Goal: Information Seeking & Learning: Learn about a topic

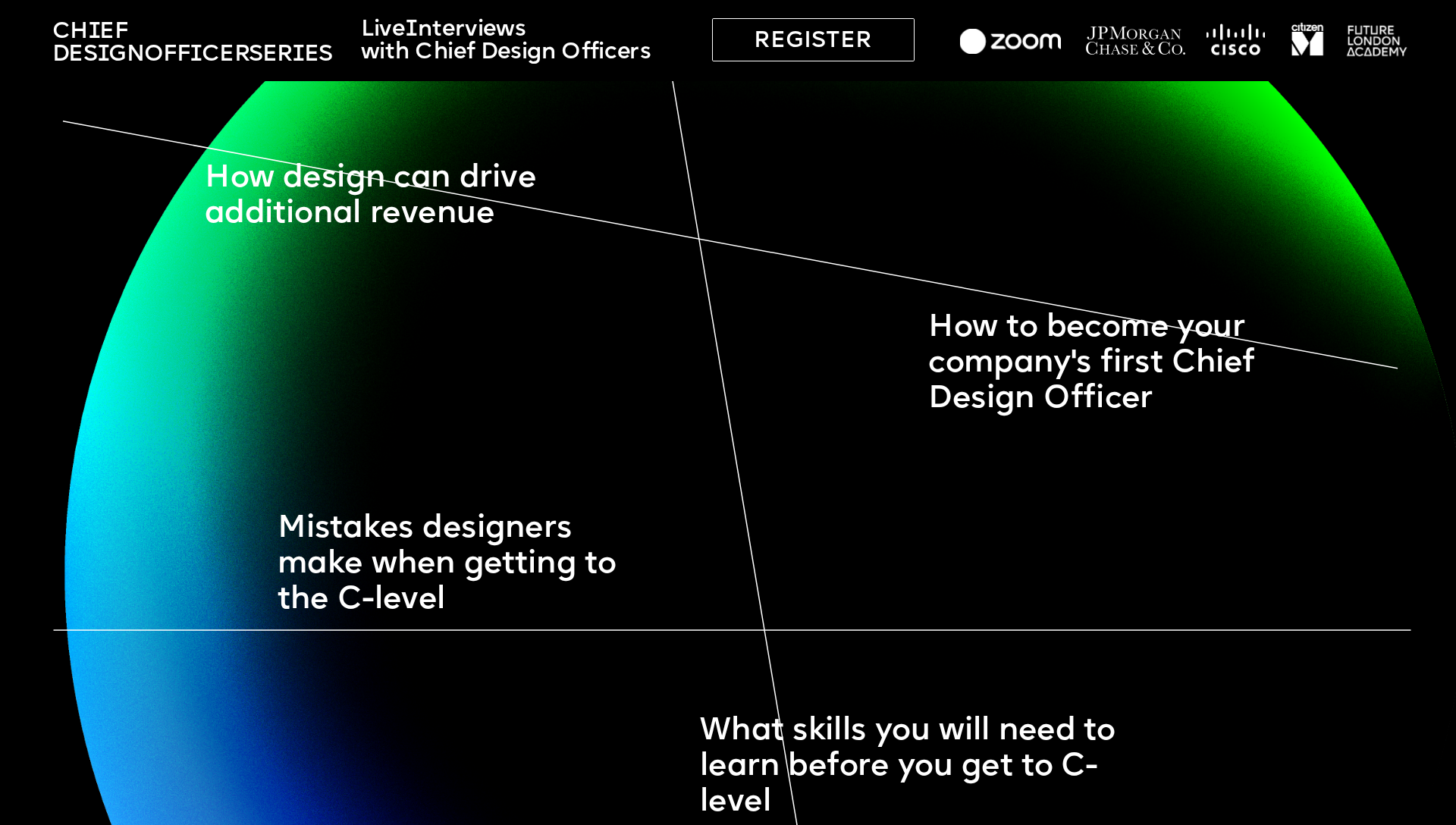
scroll to position [1529, 0]
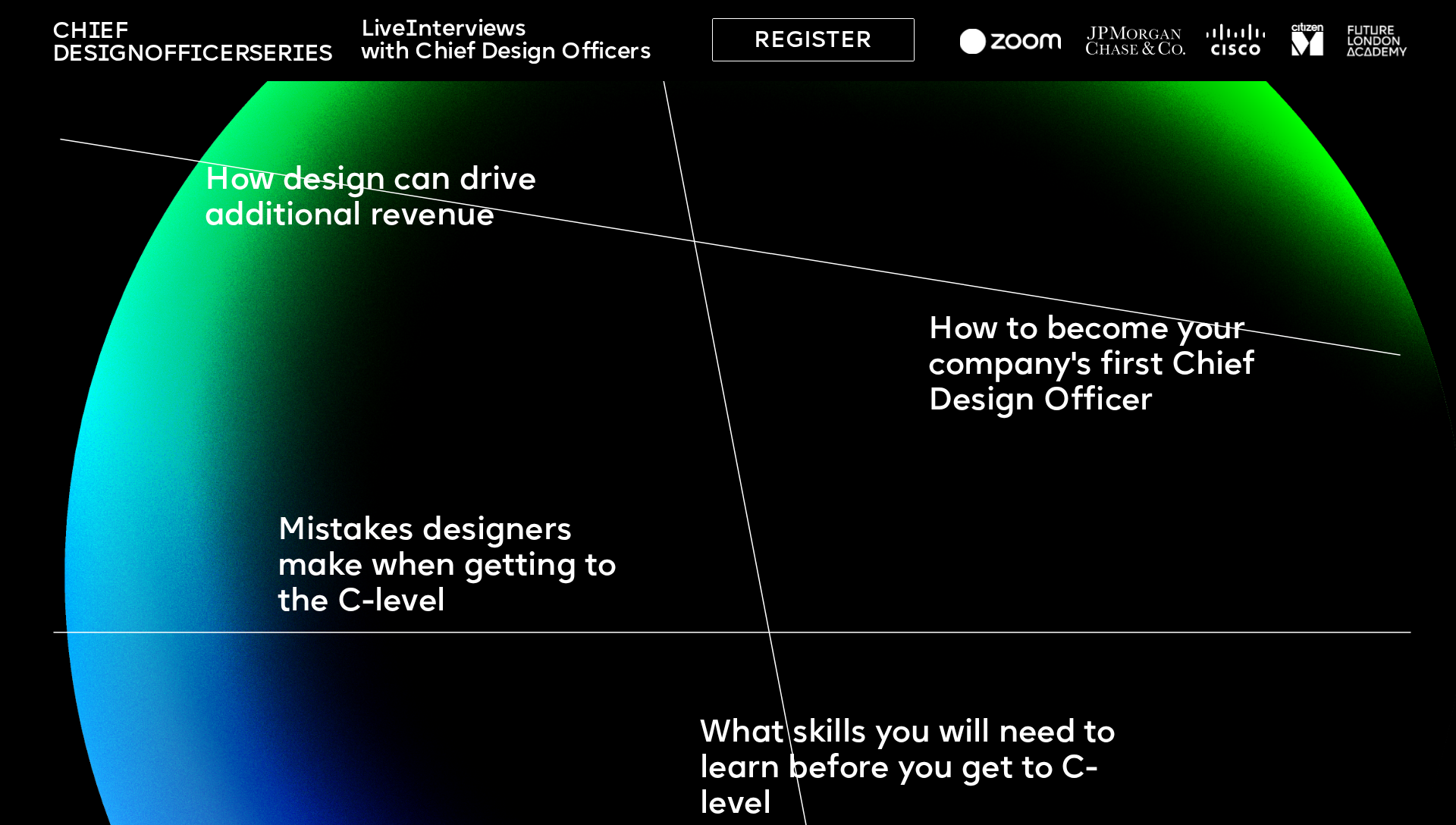
click at [399, 167] on span "How design can drive additional revenue" at bounding box center [374, 199] width 340 height 66
click at [446, 178] on span "How design can drive additional revenue" at bounding box center [374, 199] width 340 height 66
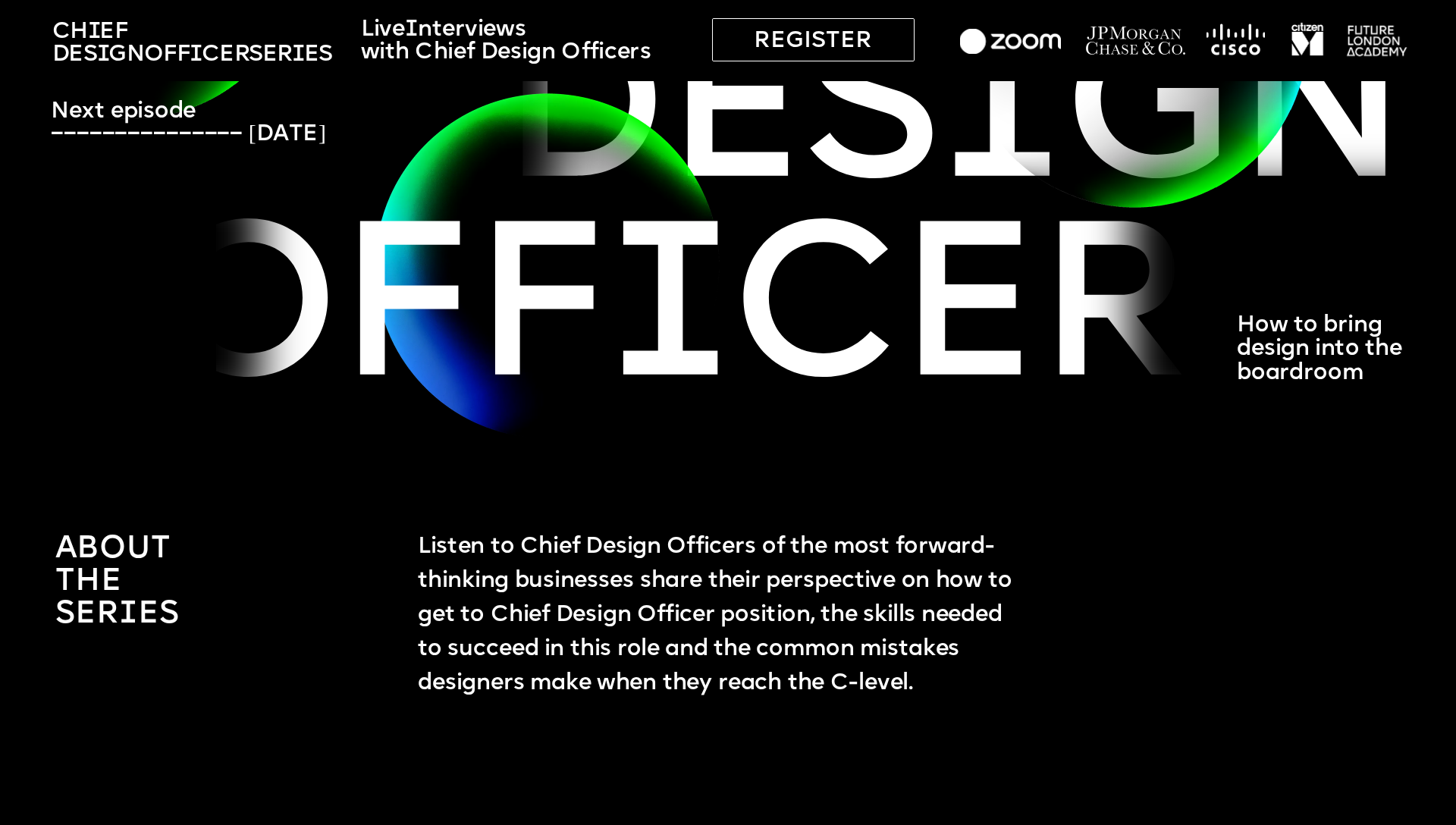
scroll to position [0, 0]
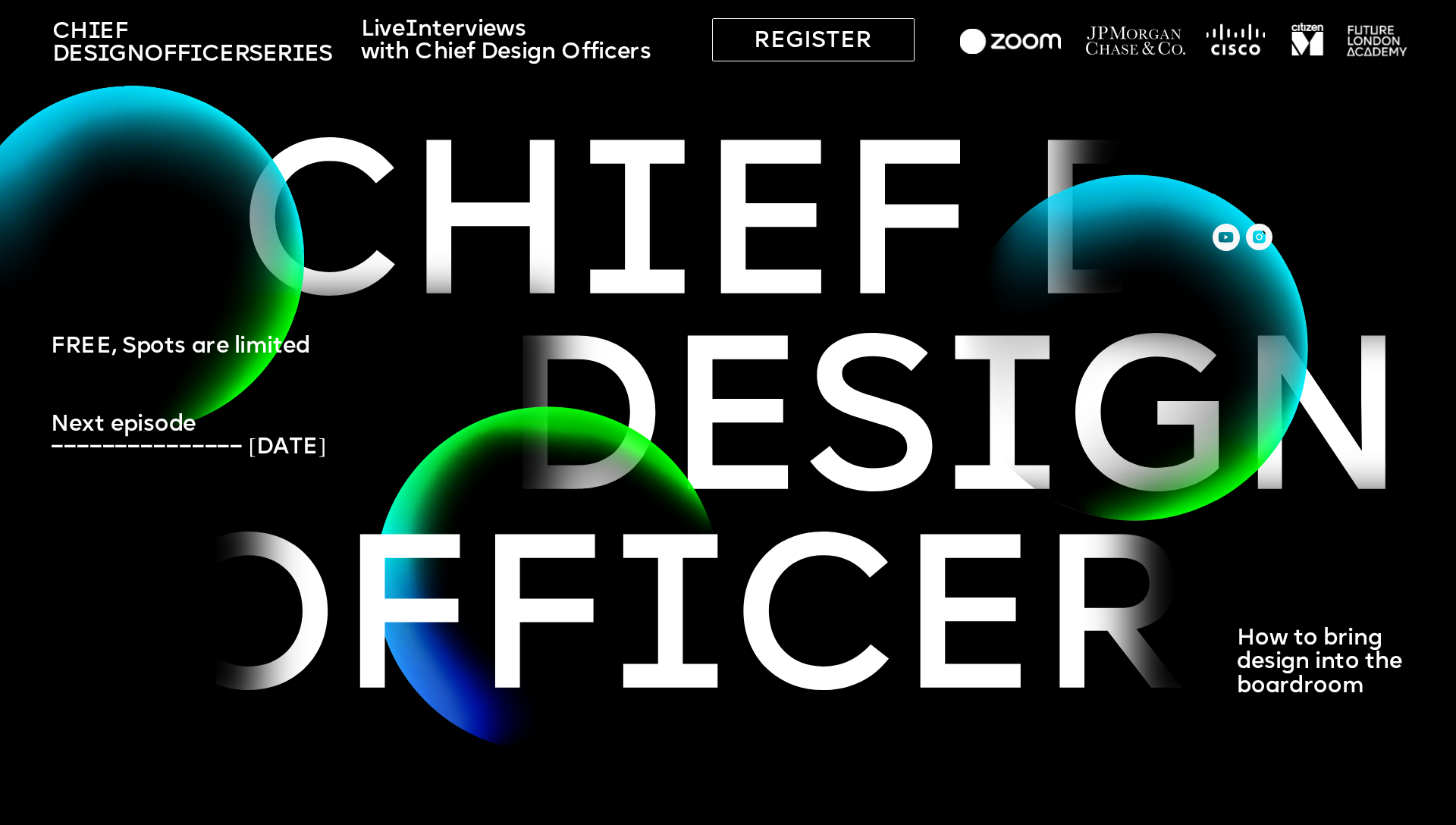
click at [316, 447] on span "Next episode ––––––––––––––– [DATE]" at bounding box center [189, 436] width 275 height 46
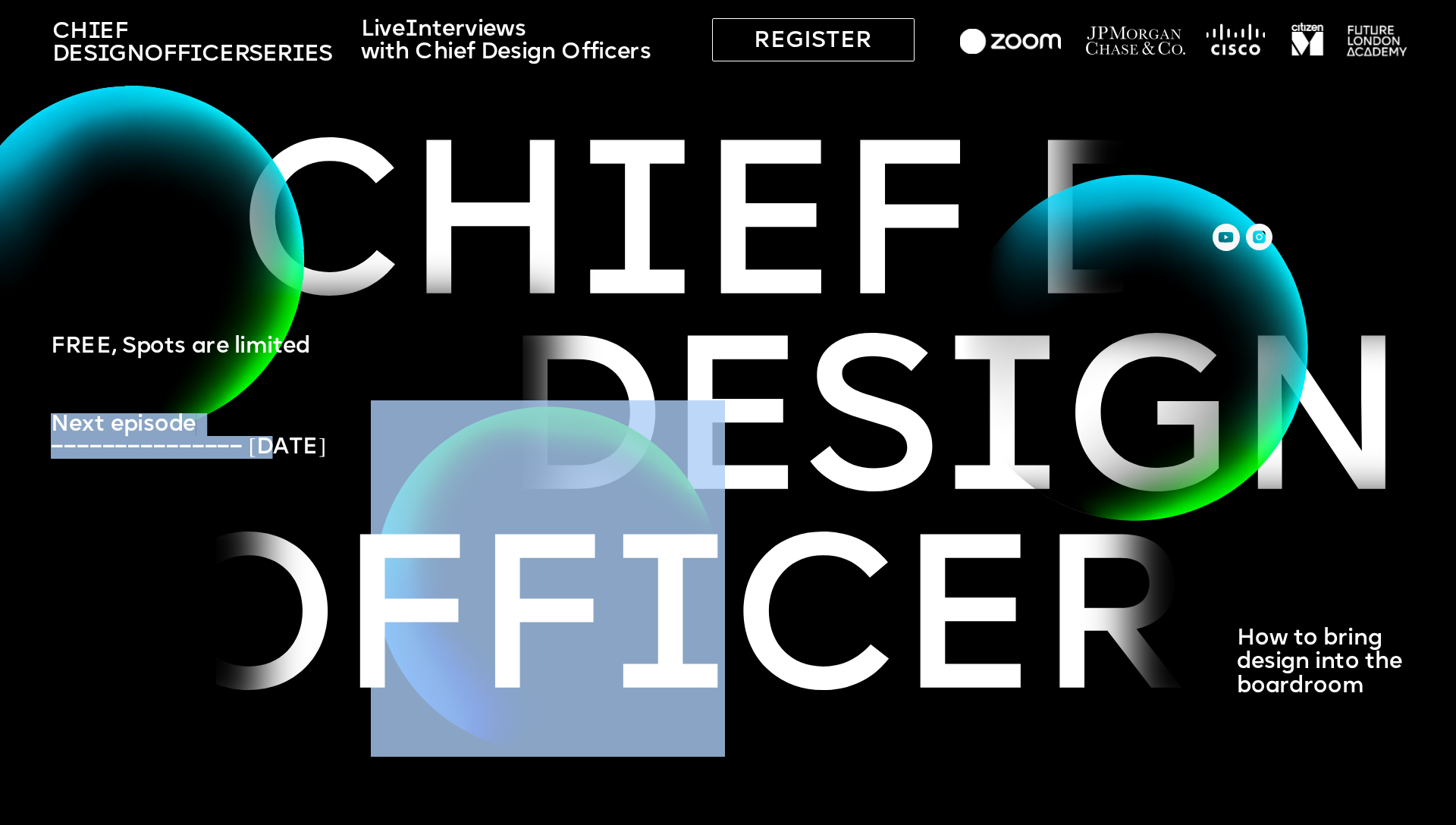
drag, startPoint x: 270, startPoint y: 446, endPoint x: 421, endPoint y: 485, distance: 156.0
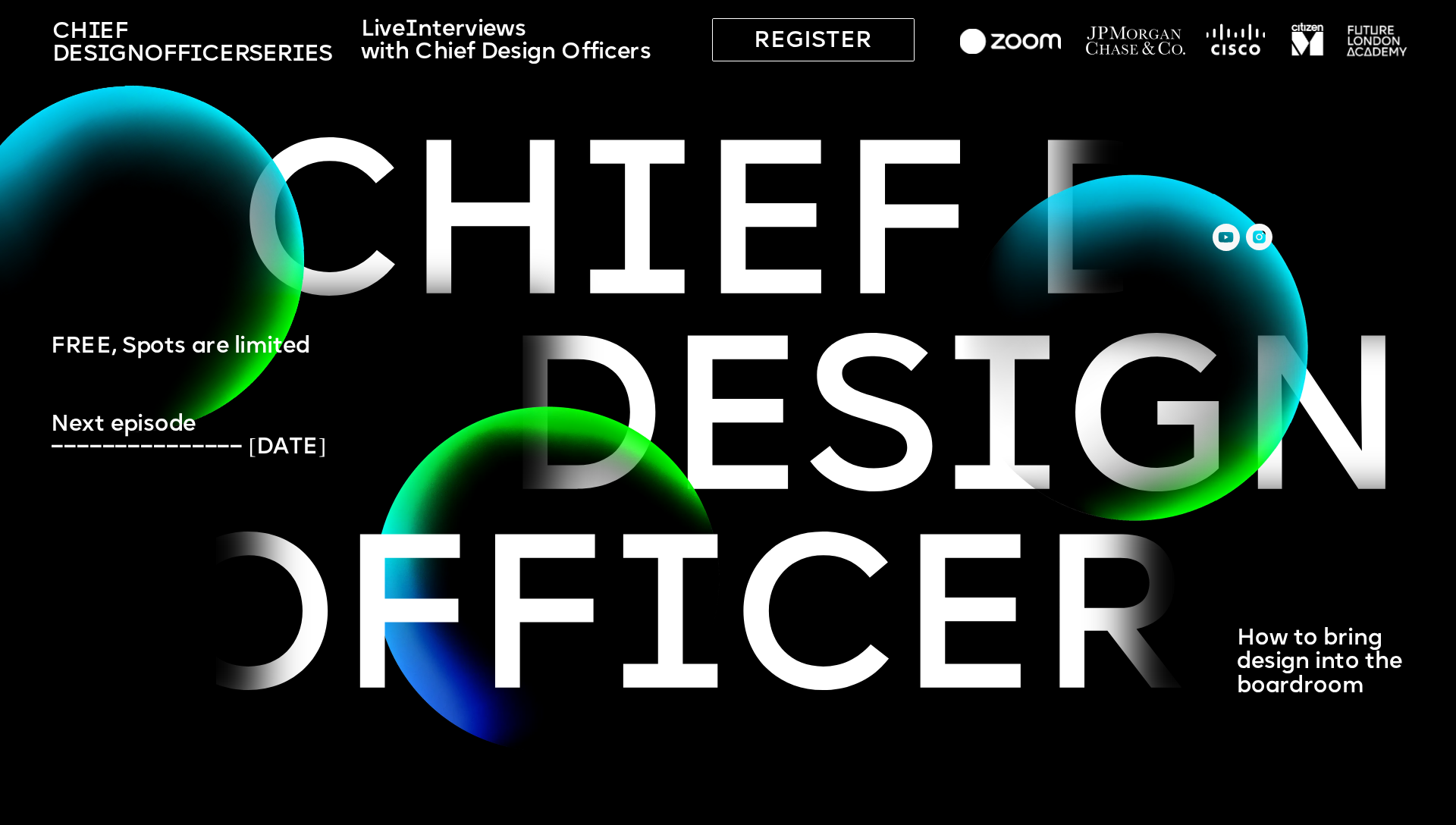
click at [1002, 55] on div at bounding box center [723, 40] width 1445 height 81
click at [1101, 30] on img at bounding box center [1135, 41] width 101 height 33
click at [1236, 39] on img at bounding box center [1236, 39] width 58 height 34
click at [1318, 35] on img at bounding box center [1307, 39] width 38 height 38
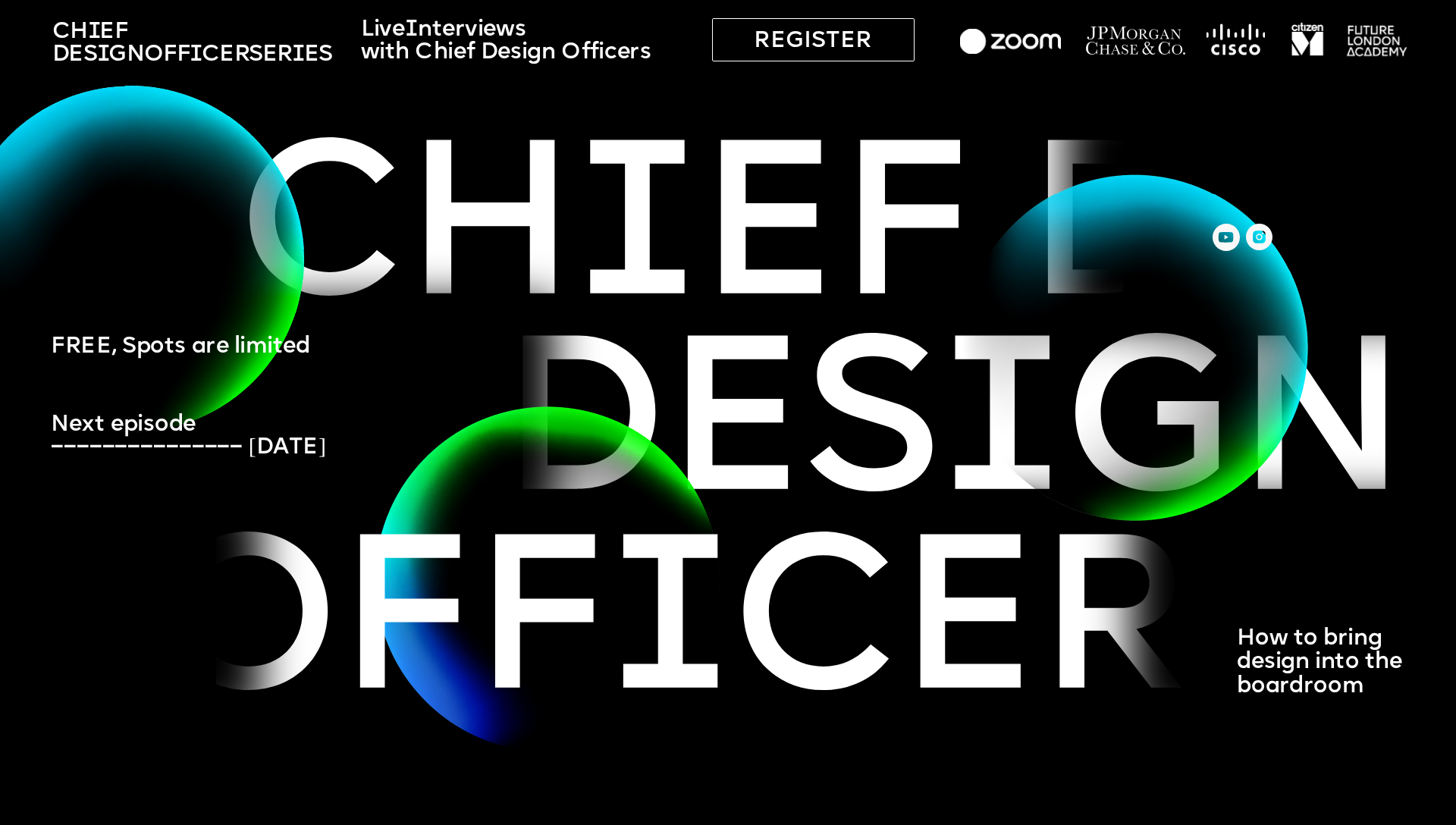
click at [543, 38] on p "Live In terv i ews" at bounding box center [523, 29] width 324 height 23
drag, startPoint x: 433, startPoint y: 41, endPoint x: 420, endPoint y: 41, distance: 13.0
click at [433, 41] on span "with Chief Design Officers" at bounding box center [506, 52] width 291 height 23
click at [192, 31] on span "Ch i ef Des i gn Officer Ser i es" at bounding box center [191, 43] width 280 height 46
